Goal: Book appointment/travel/reservation

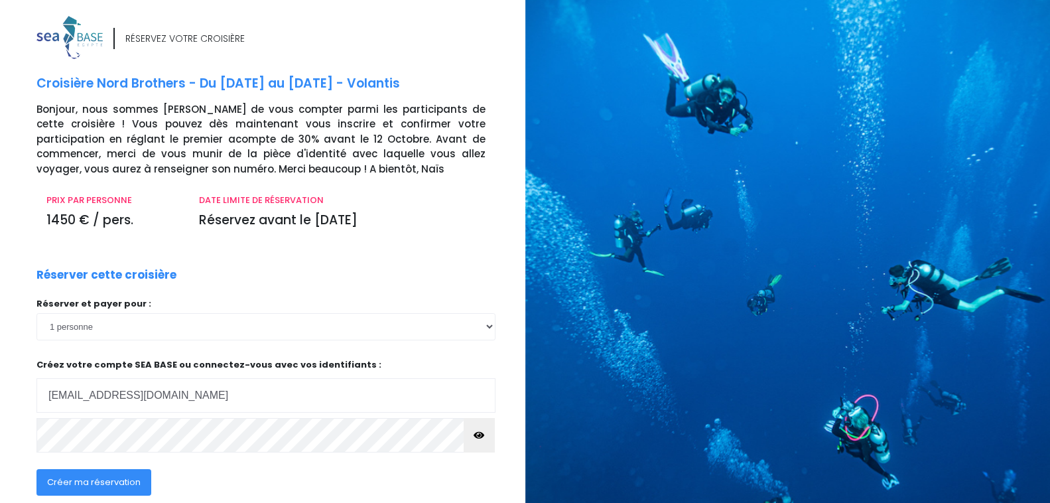
click at [267, 392] on input "hacarine@free.fr" at bounding box center [265, 395] width 459 height 35
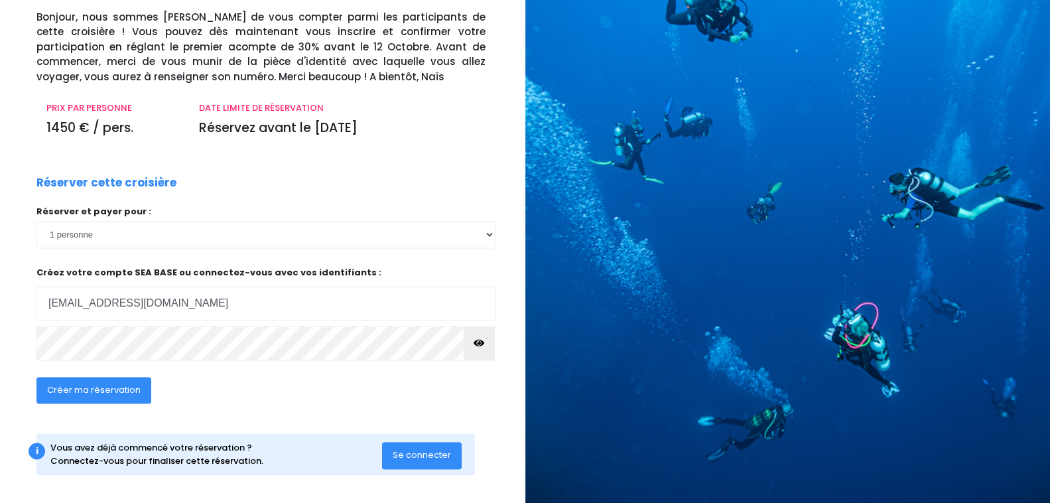
scroll to position [93, 0]
type input "[EMAIL_ADDRESS][DOMAIN_NAME]"
click at [129, 391] on span "Créer ma réservation" at bounding box center [94, 389] width 94 height 13
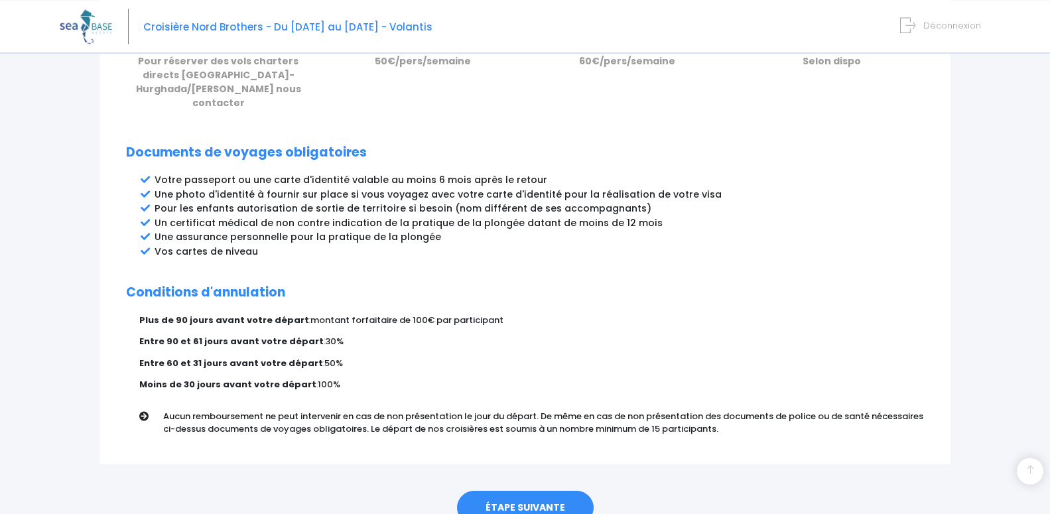
scroll to position [685, 0]
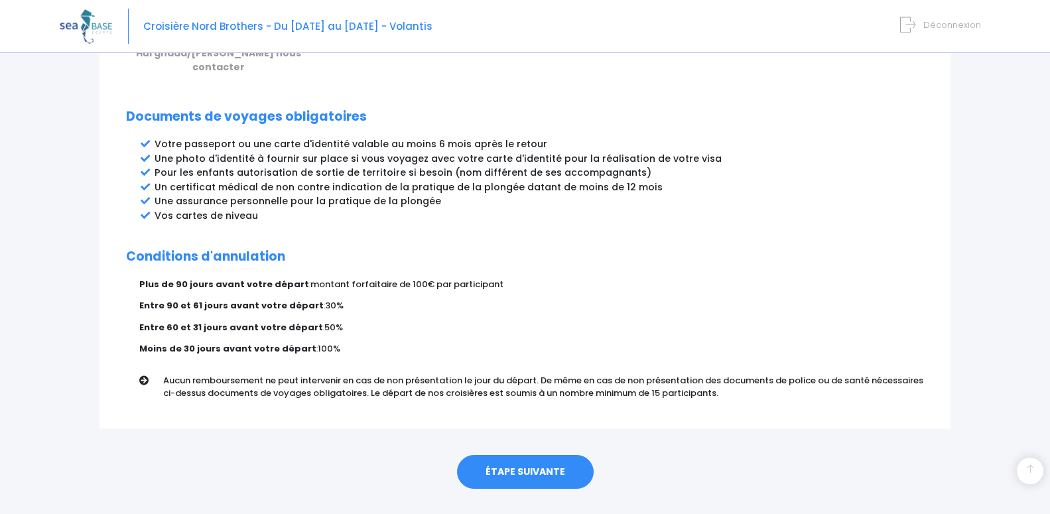
click at [536, 455] on link "ÉTAPE SUIVANTE" at bounding box center [525, 472] width 137 height 35
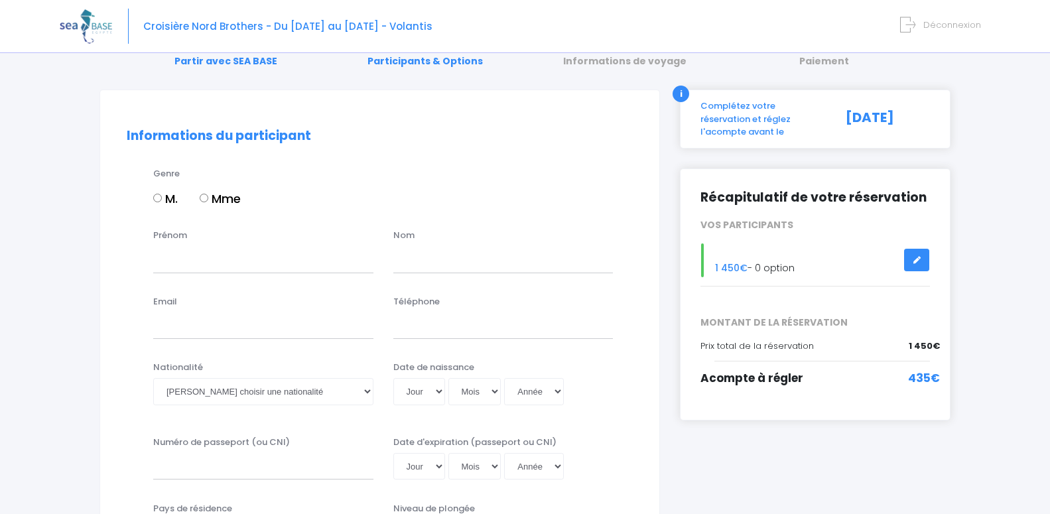
scroll to position [79, 0]
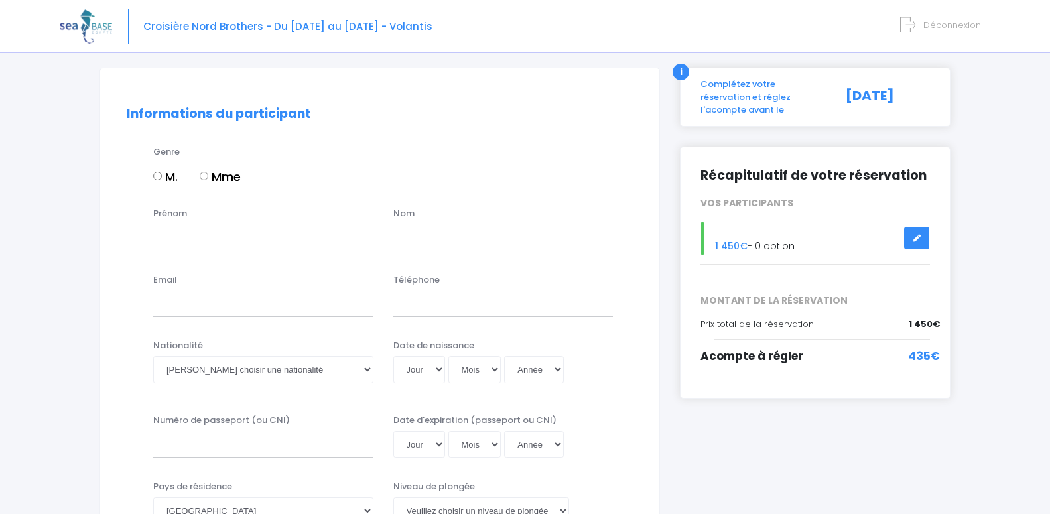
click at [205, 172] on input "Mme" at bounding box center [204, 176] width 9 height 9
radio input "true"
click at [204, 240] on input "Prénom" at bounding box center [263, 237] width 220 height 27
type input "carine"
click at [407, 242] on input "text" at bounding box center [504, 237] width 220 height 27
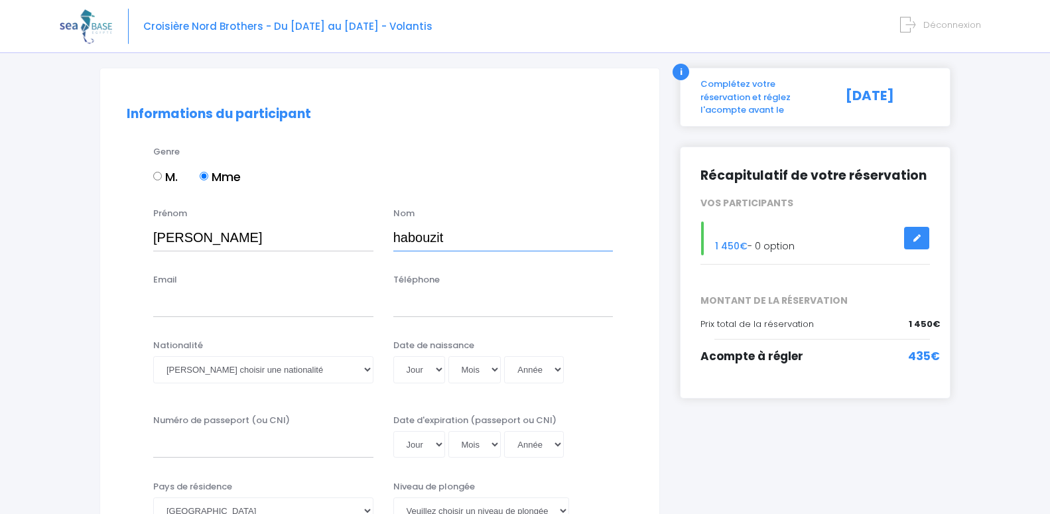
type input "habouzit"
click at [321, 312] on input "Email" at bounding box center [263, 304] width 220 height 27
click at [425, 312] on input "Téléphone" at bounding box center [504, 304] width 220 height 27
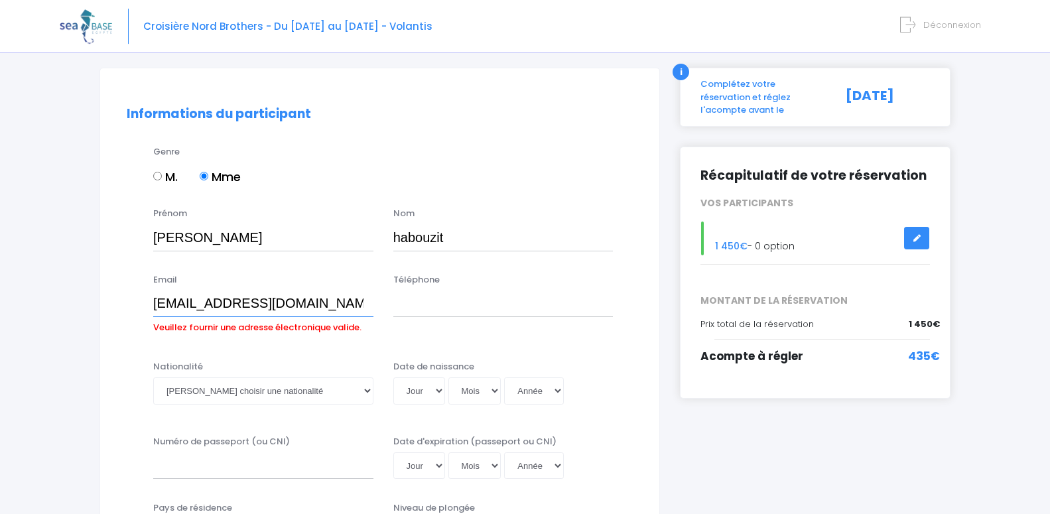
click at [212, 303] on input "hacarineà@free.fr" at bounding box center [263, 304] width 220 height 27
click at [211, 304] on input "hacarineà@ree.fr" at bounding box center [263, 304] width 220 height 27
click at [246, 301] on input "hacarineàree.fr" at bounding box center [263, 304] width 220 height 27
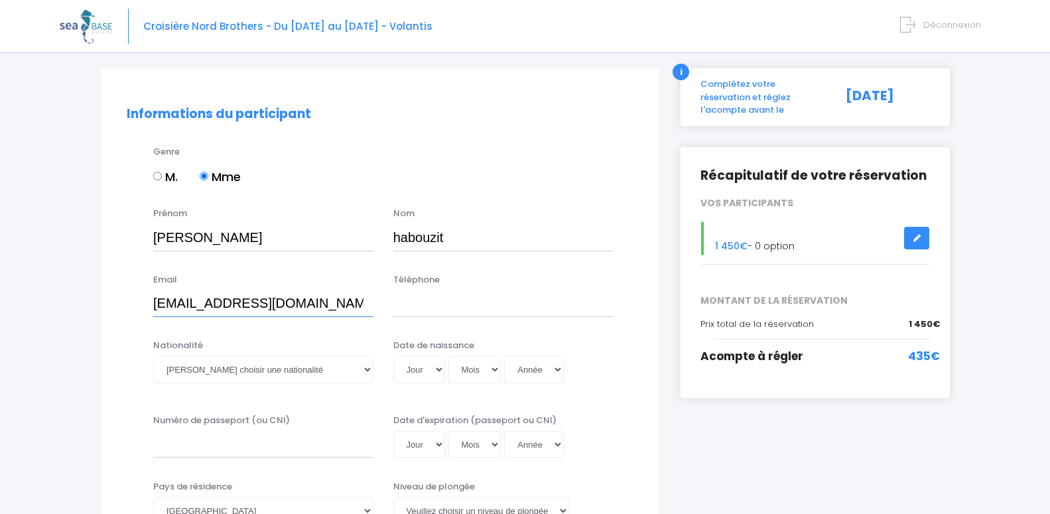
type input "hacarine@free.fr"
click at [461, 307] on input "Téléphone" at bounding box center [504, 304] width 220 height 27
type input "0784921511"
click at [365, 367] on select "Veuillez choisir une nationalité Afghane Albanaise Algerienne Allemande America…" at bounding box center [263, 369] width 220 height 27
select select "Française"
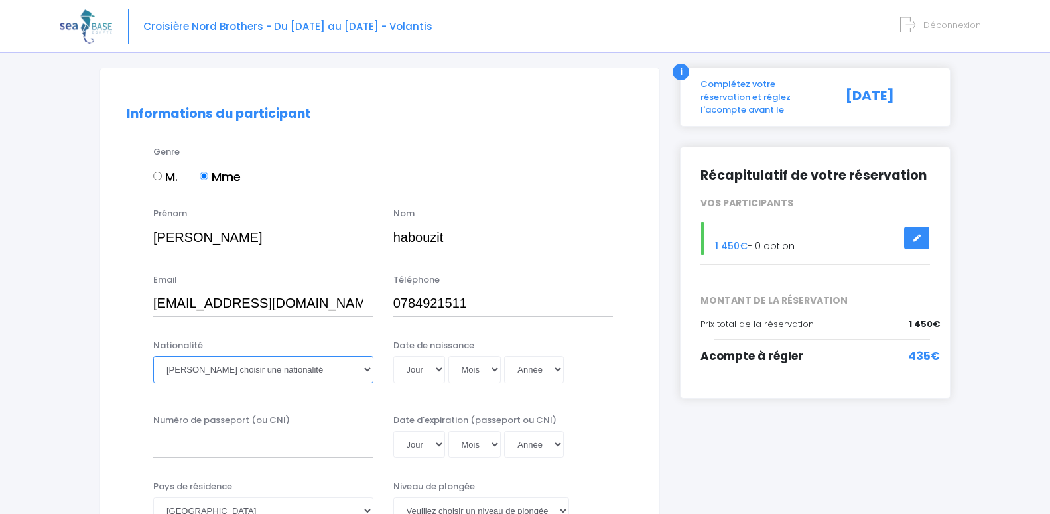
click option "Française" at bounding box center [0, 0] width 0 height 0
click at [394, 356] on select "Jour 01 02 03 04 05 06 07 08 09 10 11 12 13 14 15 16 17 18 19 20 21 22 23 24 25…" at bounding box center [420, 369] width 52 height 27
select select "16"
click option "16" at bounding box center [0, 0] width 0 height 0
click at [449, 356] on select "Mois 01 02 03 04 05 06 07 08 09 10 11 12" at bounding box center [475, 369] width 53 height 27
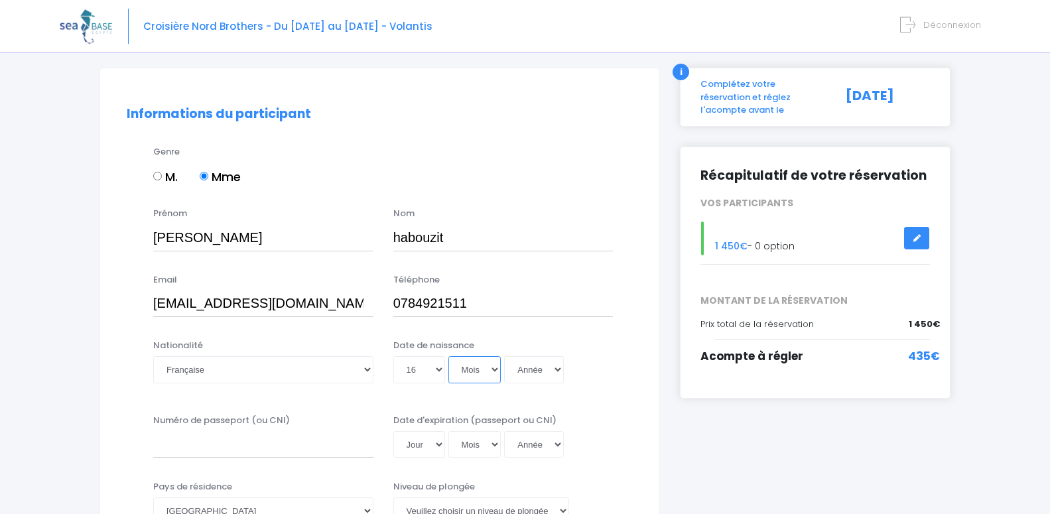
select select "10"
click option "10" at bounding box center [0, 0] width 0 height 0
click at [504, 356] on select "Année 2045 2044 2043 2042 2041 2040 2039 2038 2037 2036 2035 2034 2033 2032 203…" at bounding box center [534, 369] width 60 height 27
select select "1974"
click option "1974" at bounding box center [0, 0] width 0 height 0
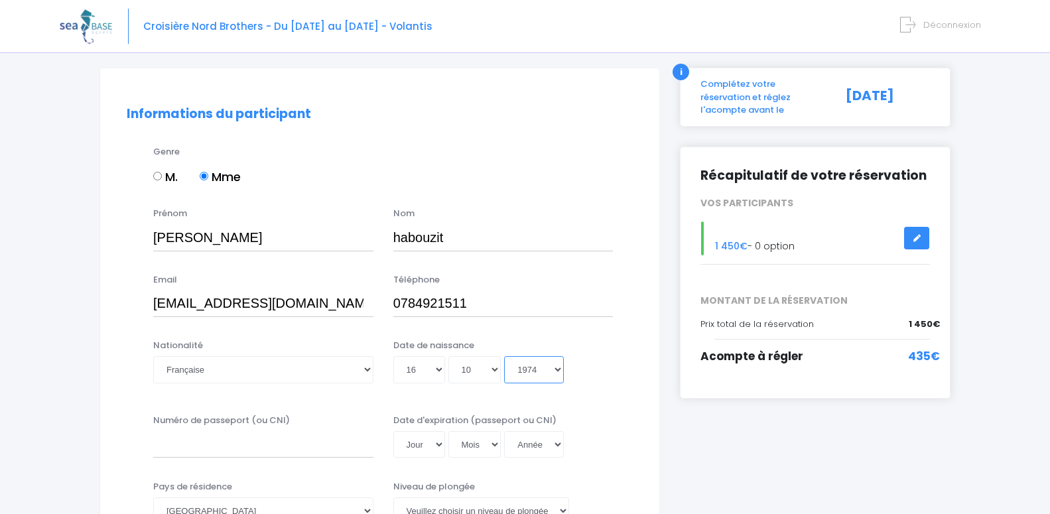
type input "1974-10-16"
click at [293, 450] on input "Numéro de passeport (ou CNI)" at bounding box center [263, 444] width 220 height 27
type input "20cc13915"
click at [394, 431] on select "Jour 01 02 03 04 05 06 07 08 09 10 11 12 13 14 15 16 17 18 19 20 21 22 23 24 25…" at bounding box center [420, 444] width 52 height 27
select select "01"
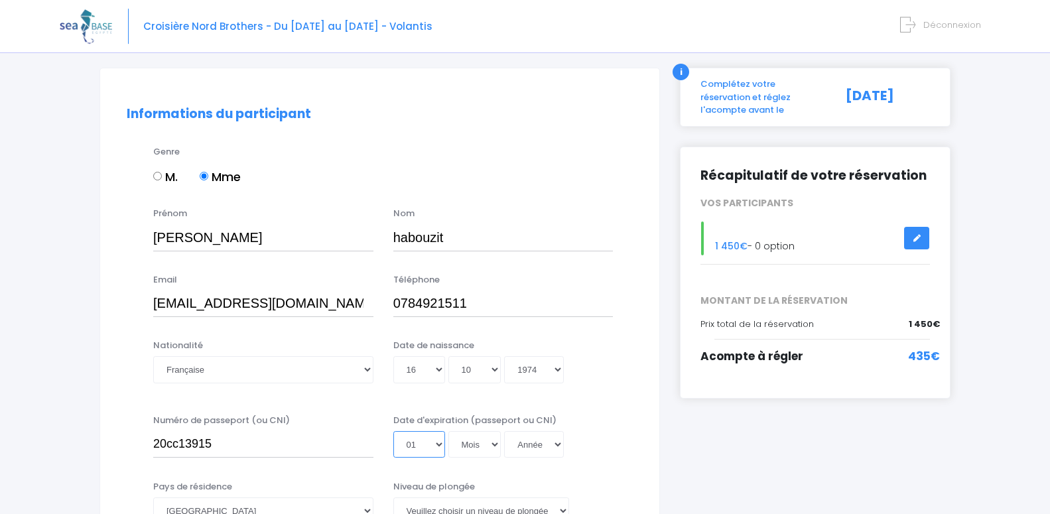
click option "01" at bounding box center [0, 0] width 0 height 0
click at [449, 431] on select "Mois 01 02 03 04 05 06 07 08 09 10 11 12" at bounding box center [475, 444] width 53 height 27
select select "03"
click option "03" at bounding box center [0, 0] width 0 height 0
click at [504, 431] on select "Année 2045 2044 2043 2042 2041 2040 2039 2038 2037 2036 2035 2034 2033 2032 203…" at bounding box center [534, 444] width 60 height 27
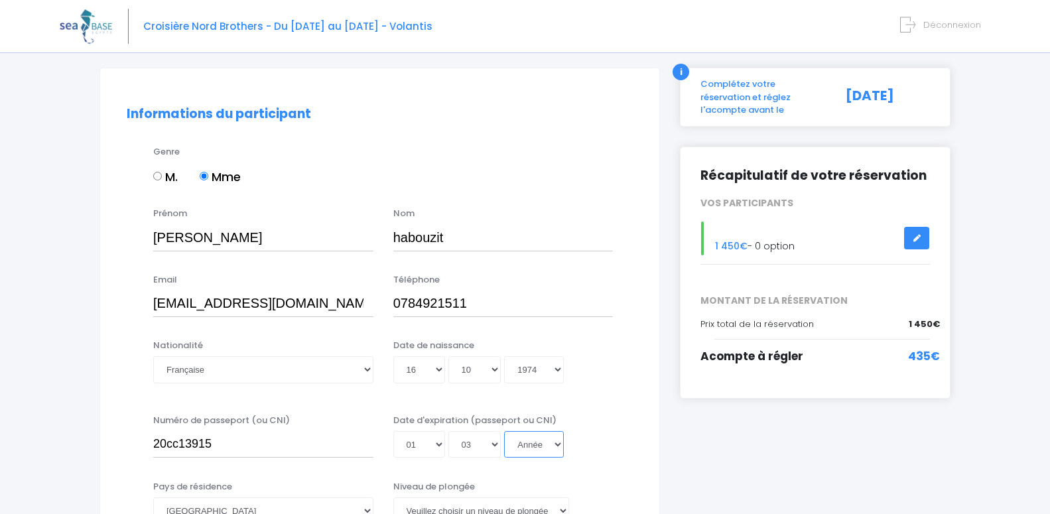
select select "2030"
click option "2030" at bounding box center [0, 0] width 0 height 0
type input "2030-03-01"
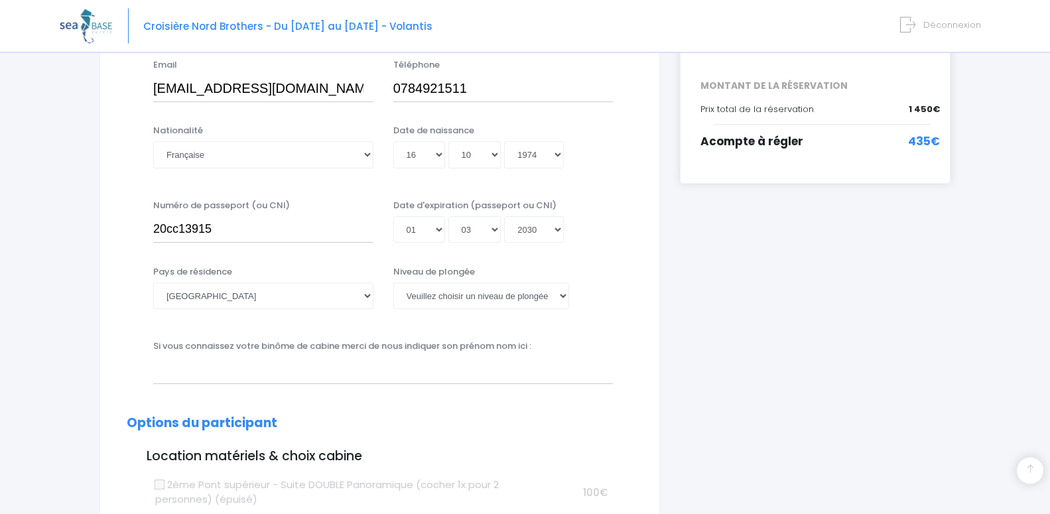
scroll to position [316, 0]
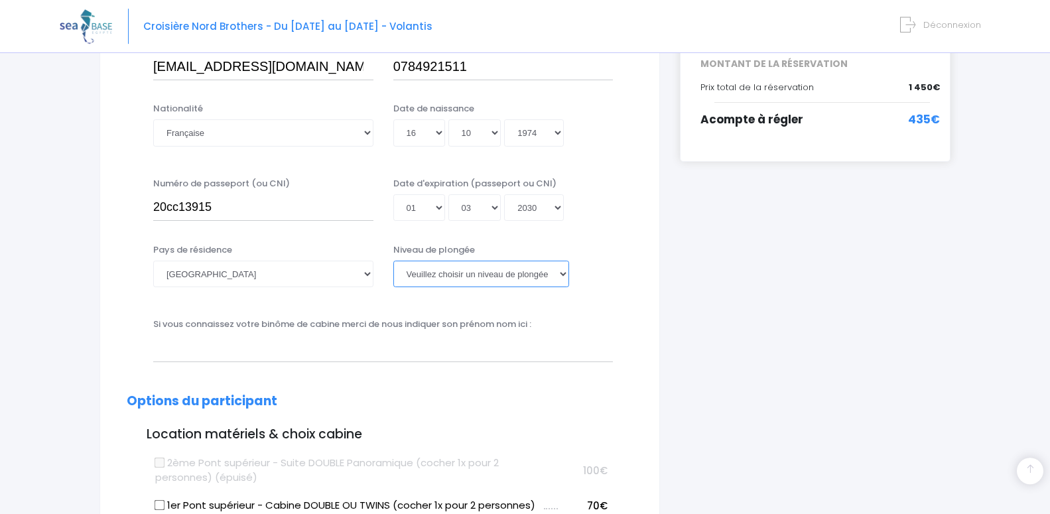
click at [394, 261] on select "Veuillez choisir un niveau de plongée Non plongeur Junior OW diver Adventure OW…" at bounding box center [482, 274] width 176 height 27
select select "PA40"
click option "PA40" at bounding box center [0, 0] width 0 height 0
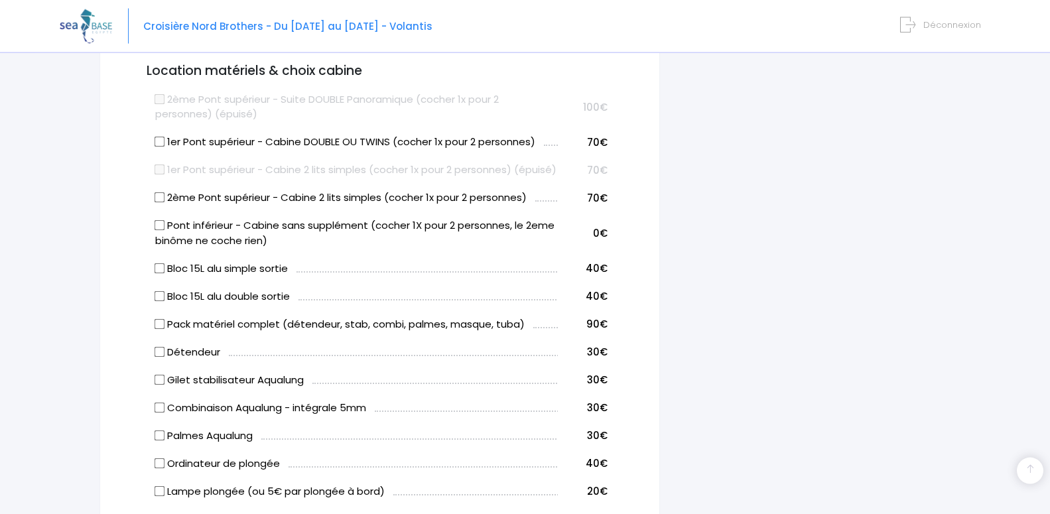
scroll to position [682, 0]
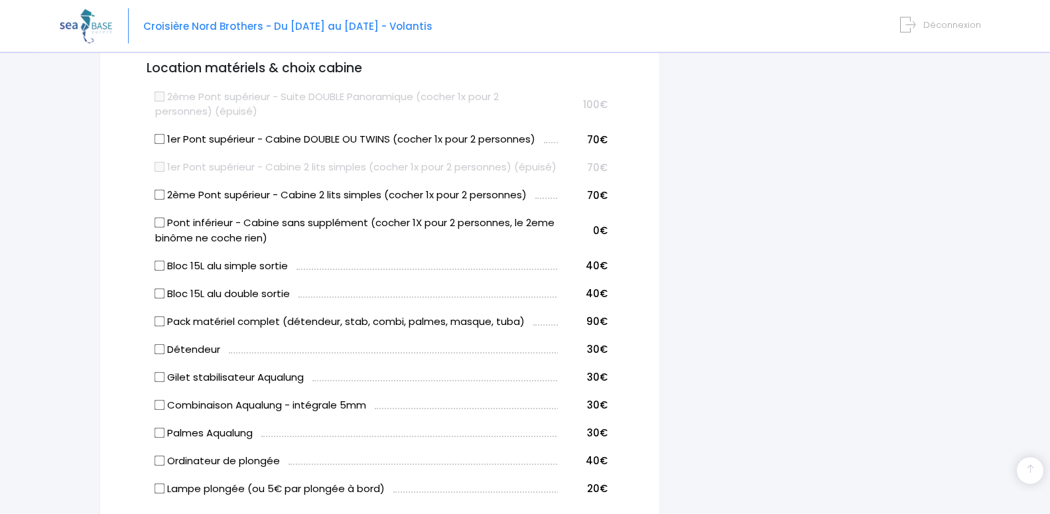
click at [162, 228] on input "Pont inférieur - Cabine sans supplément (cocher 1X pour 2 personnes, le 2eme bi…" at bounding box center [160, 223] width 11 height 11
checkbox input "true"
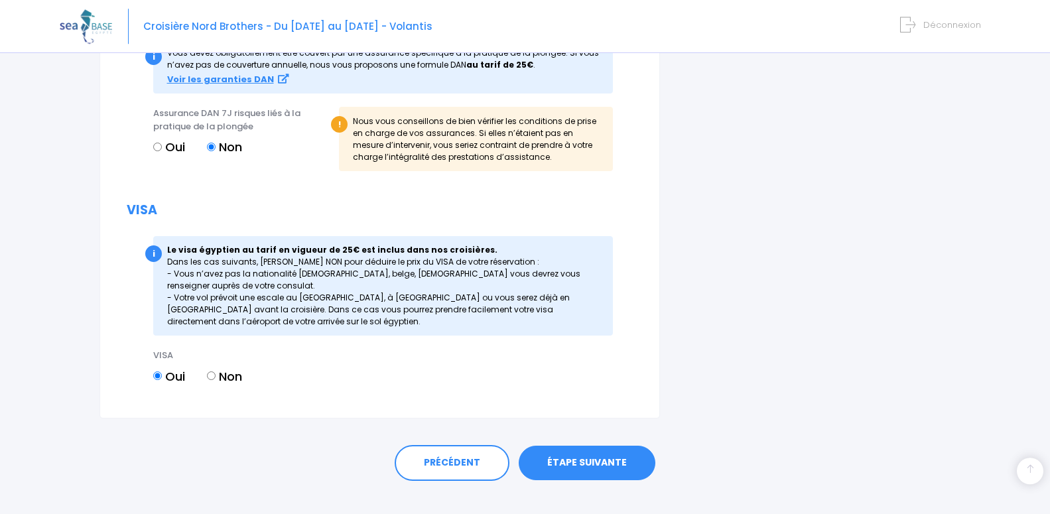
scroll to position [1501, 0]
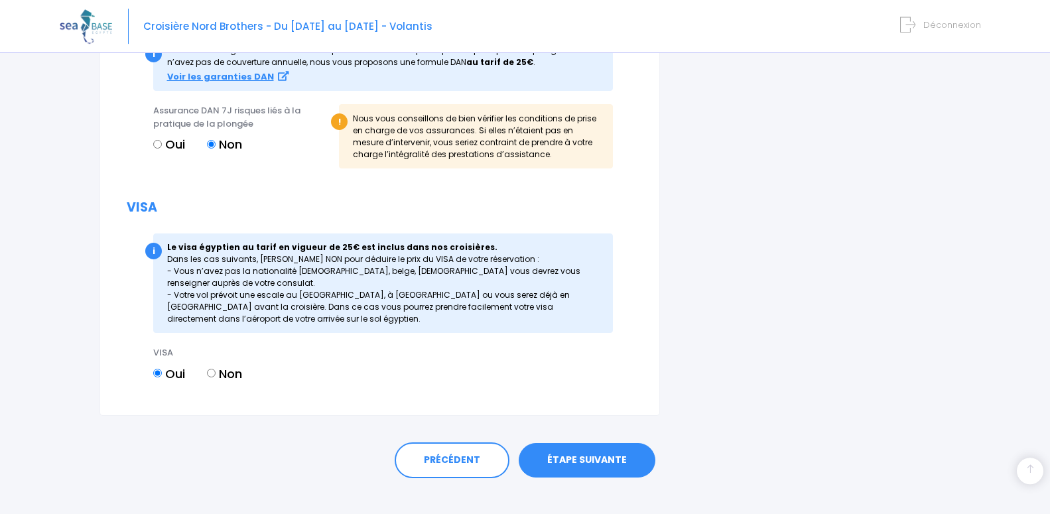
click at [616, 478] on link "ÉTAPE SUIVANTE" at bounding box center [587, 460] width 137 height 35
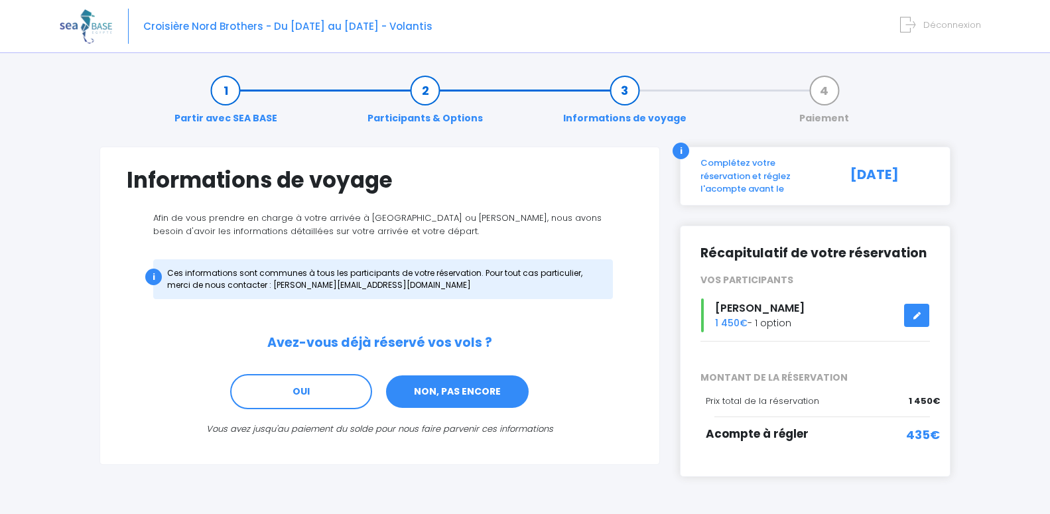
click at [459, 394] on link "NON, PAS ENCORE" at bounding box center [457, 392] width 145 height 36
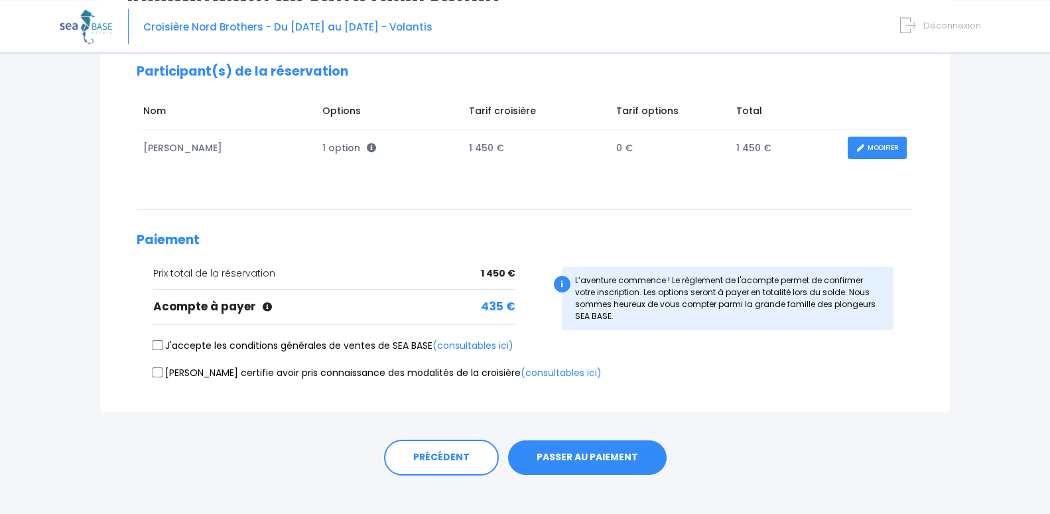
scroll to position [184, 0]
click at [158, 346] on input "J'accepte les conditions générales de ventes de SEA BASE (consultables ici)" at bounding box center [158, 345] width 11 height 11
checkbox input "true"
click at [158, 372] on input "Je certifie avoir pris connaissance des modalités de la croisière (consultables…" at bounding box center [158, 371] width 11 height 11
checkbox input "true"
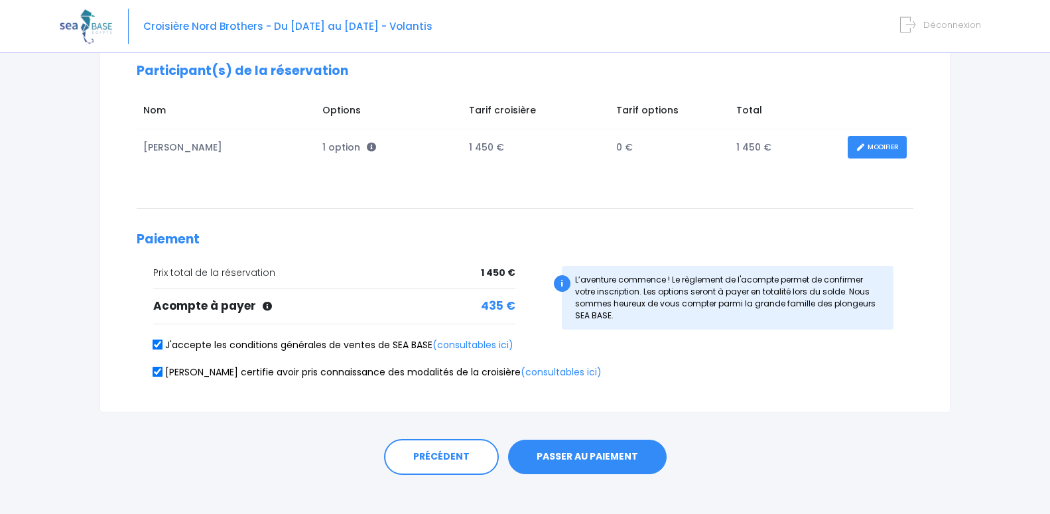
click at [593, 461] on button "PASSER AU PAIEMENT" at bounding box center [587, 457] width 159 height 35
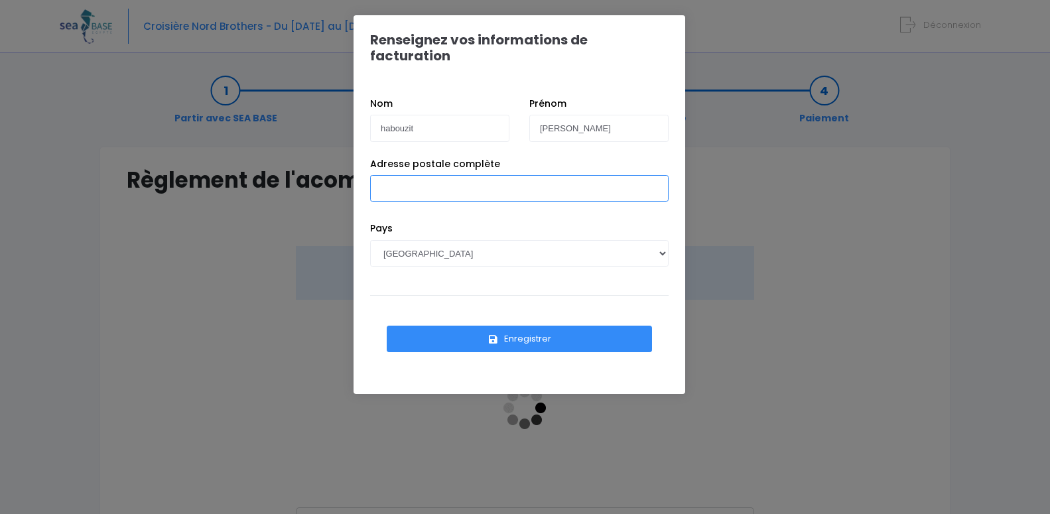
click at [508, 180] on input "Adresse postale complète" at bounding box center [519, 188] width 299 height 27
type input "r"
type input "apt5 clos barban route de la mont"
select select "GA"
click at [526, 178] on input "apt5 clos barban route de la mont" at bounding box center [519, 188] width 299 height 27
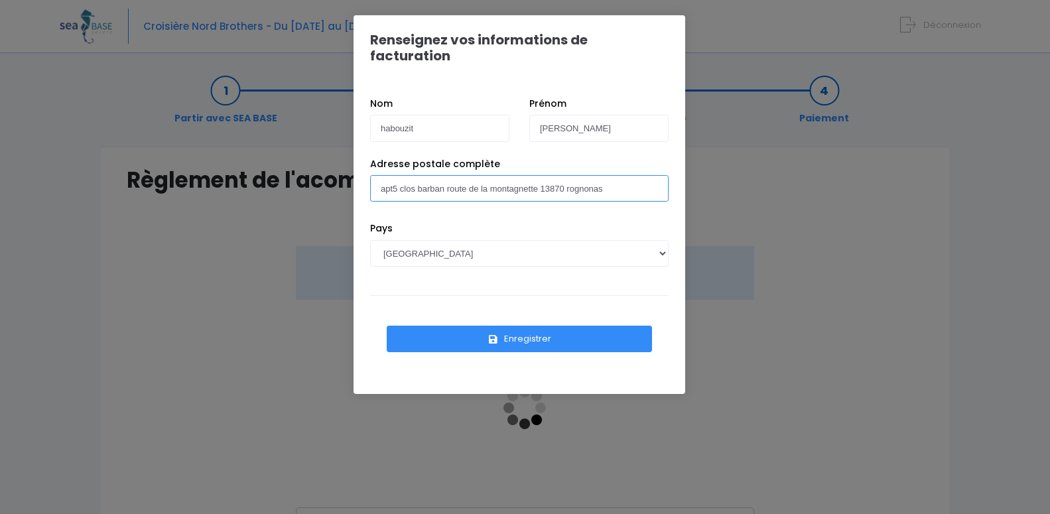
type input "apt5 clos barban route de la montagnette 13870 rognonas"
click at [666, 244] on select "AFGHANISTAN AFRIQUE DU SUD ÅLAND, ÎLES ALBANIE ALGÉRIE ALLEMAGNE ANDORRE ANGOLA…" at bounding box center [519, 253] width 299 height 27
select select "FR"
click option "[GEOGRAPHIC_DATA]" at bounding box center [0, 0] width 0 height 0
click at [512, 326] on button "Enregistrer" at bounding box center [519, 339] width 265 height 27
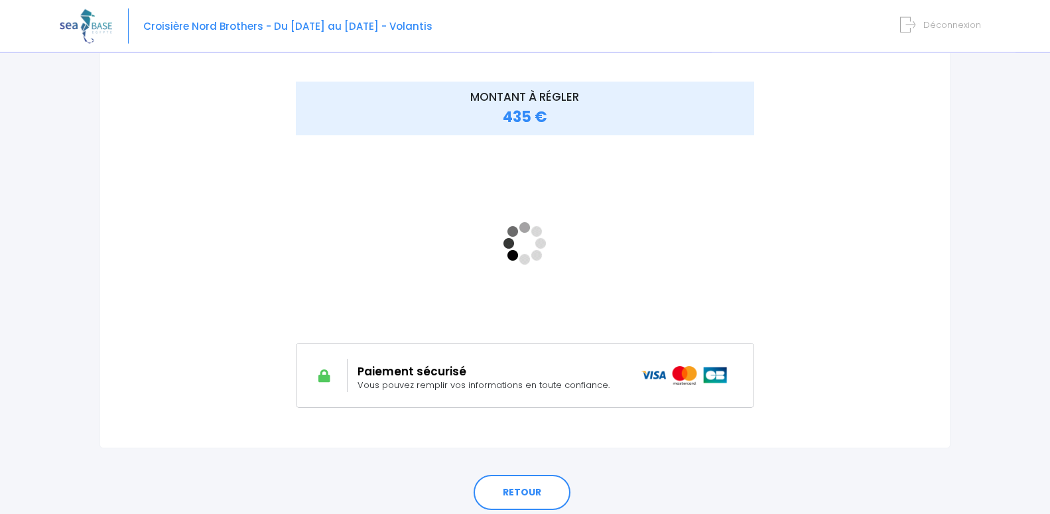
scroll to position [169, 0]
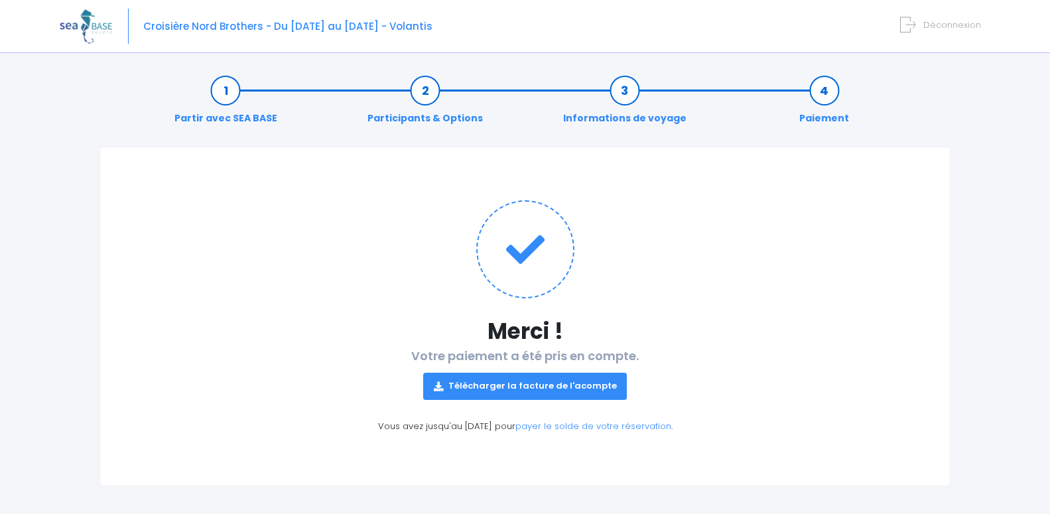
click at [548, 389] on link "Télécharger la facture de l'acompte" at bounding box center [525, 386] width 204 height 27
